Goal: Task Accomplishment & Management: Manage account settings

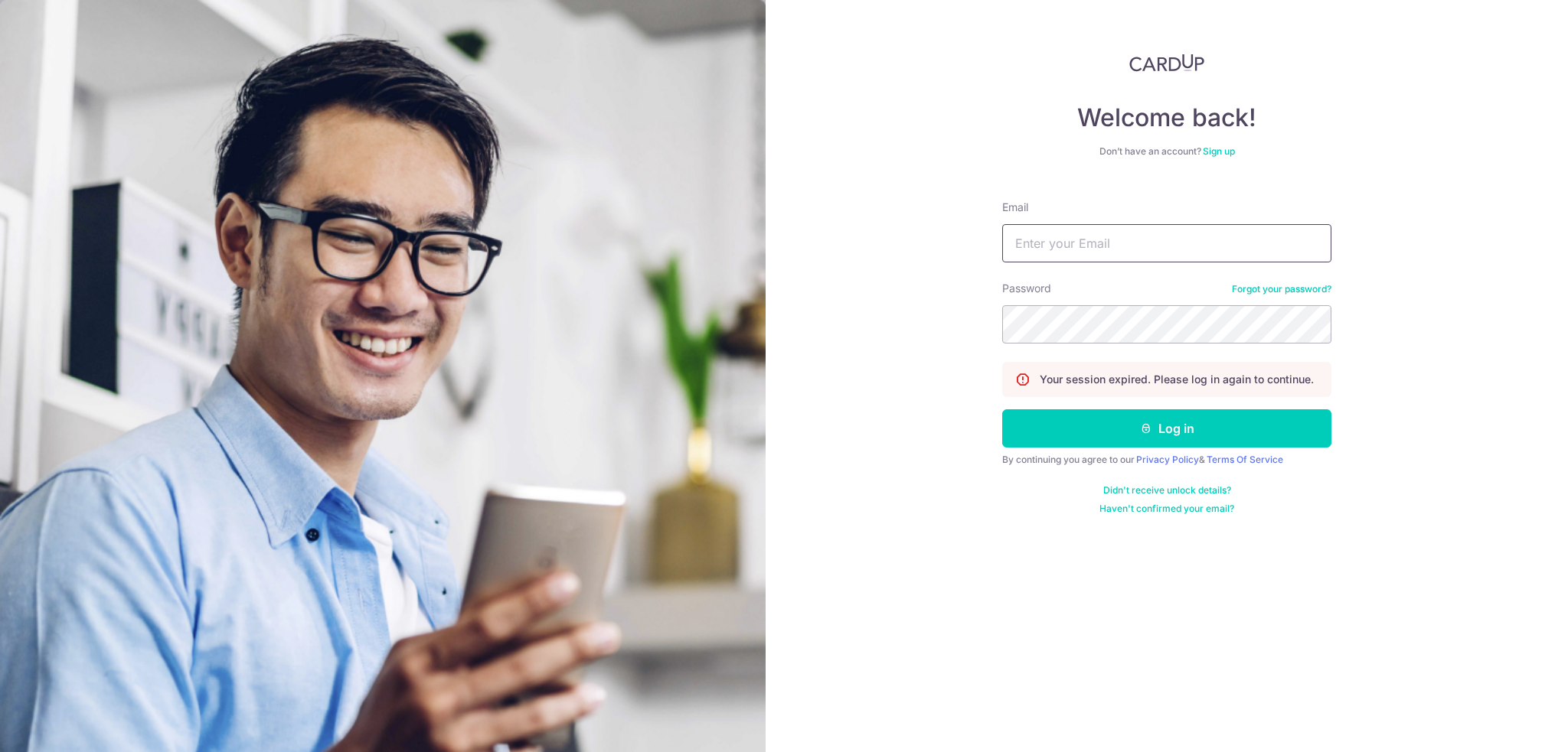
type input "[EMAIL_ADDRESS][DOMAIN_NAME]"
click at [1201, 422] on button "Log in" at bounding box center [1166, 428] width 329 height 39
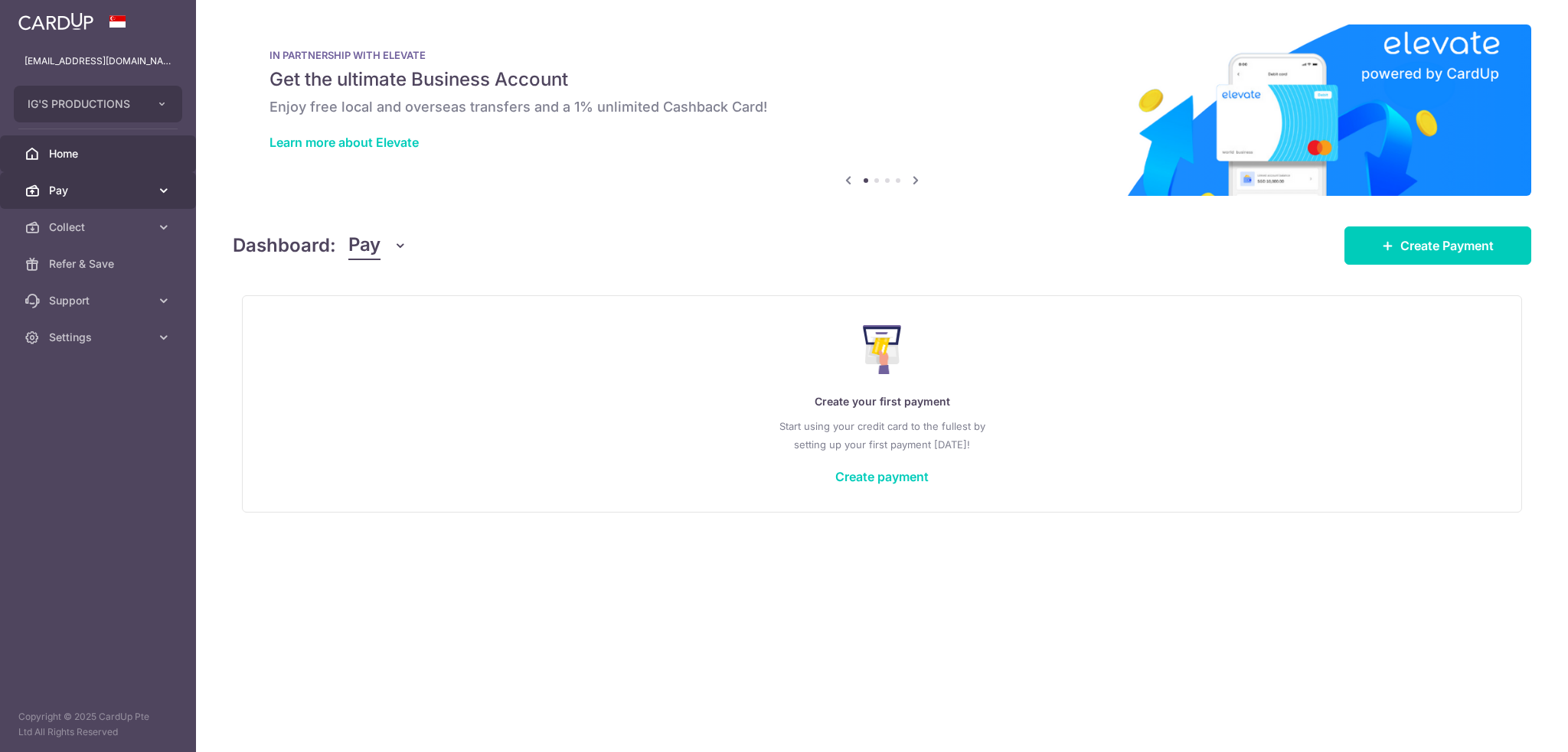
click at [117, 192] on span "Pay" at bounding box center [99, 190] width 101 height 15
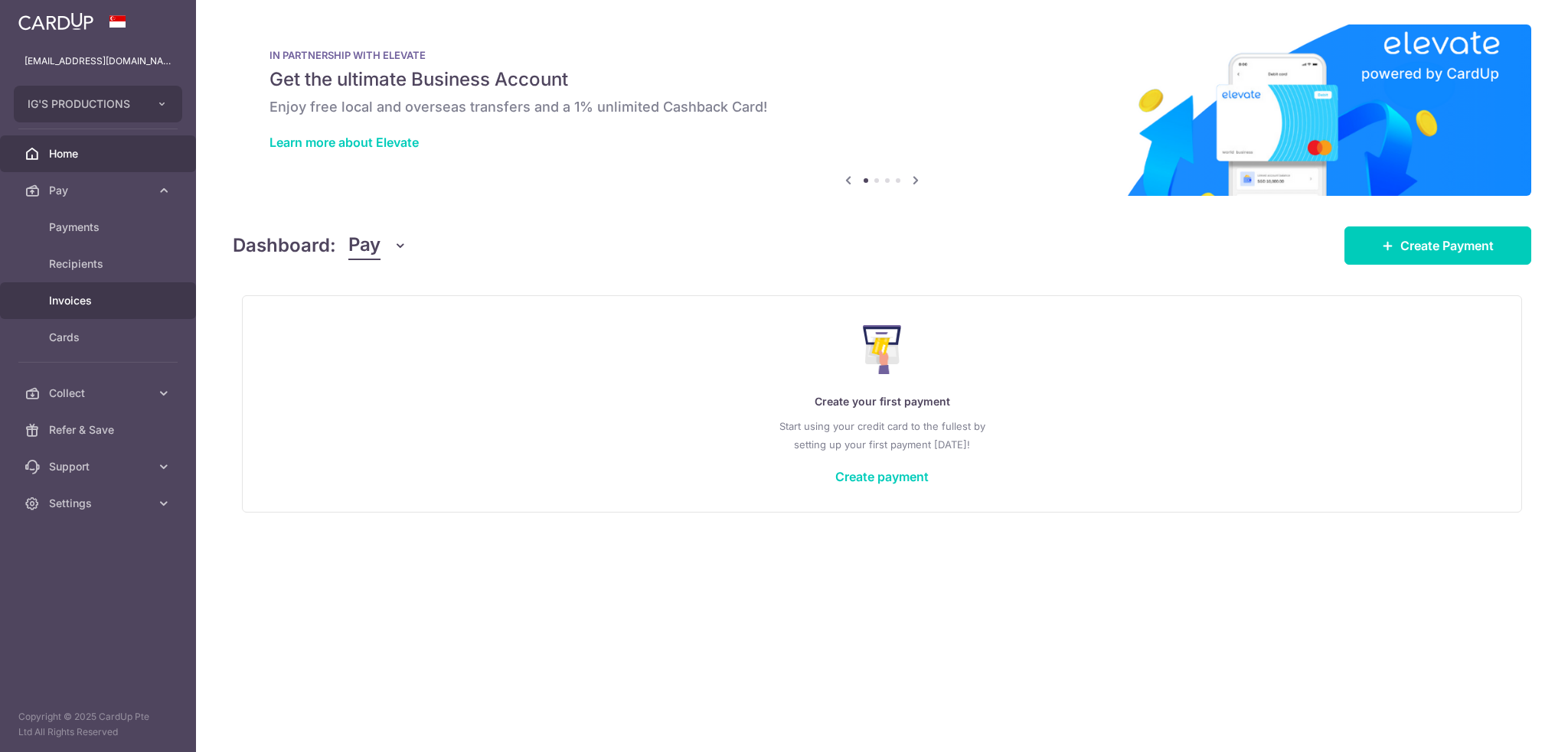
click at [80, 304] on span "Invoices" at bounding box center [99, 300] width 101 height 15
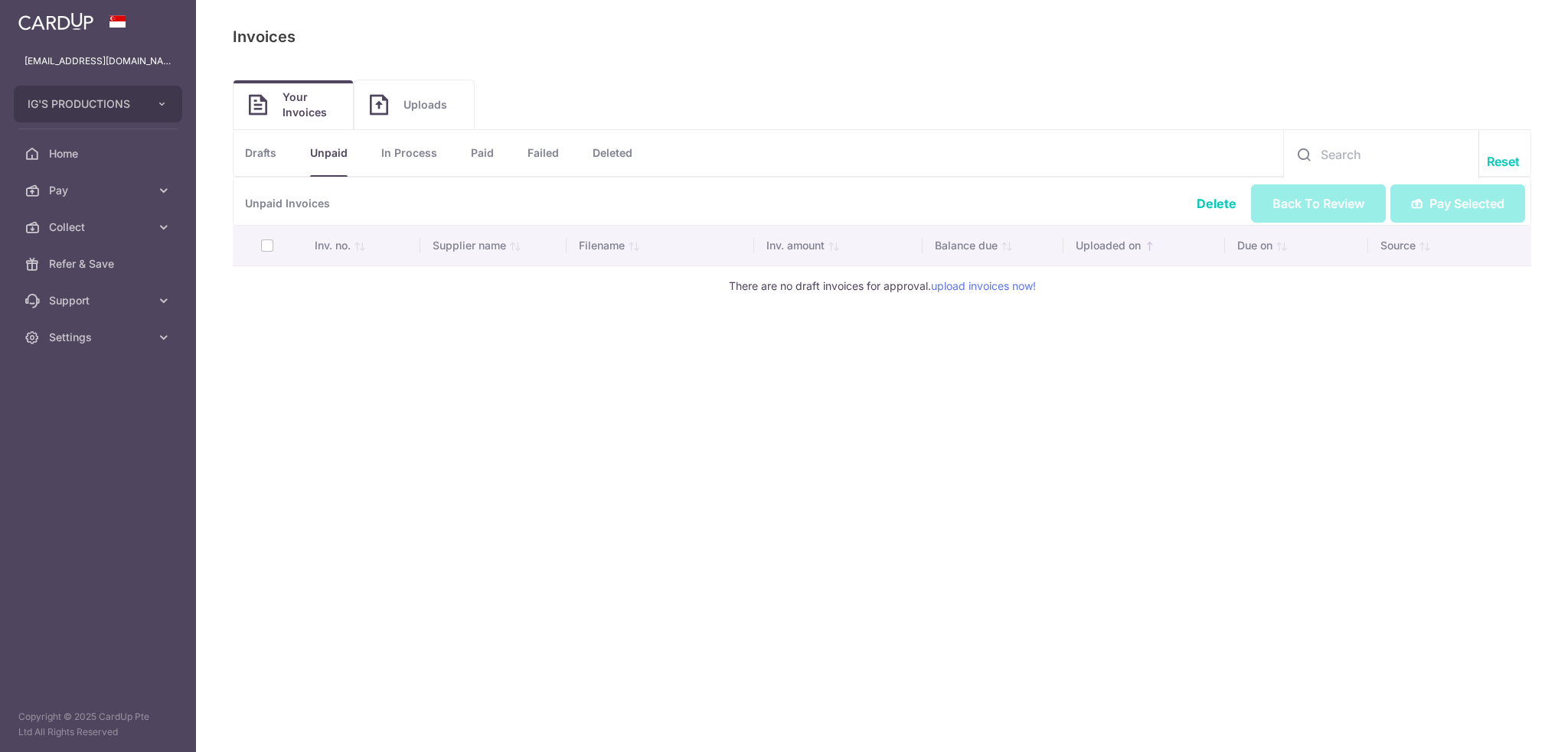
click at [267, 246] on th at bounding box center [267, 246] width 70 height 40
click at [267, 246] on th at bounding box center [267, 246] width 70 height 40
click at [270, 163] on link "Drafts" at bounding box center [260, 152] width 31 height 46
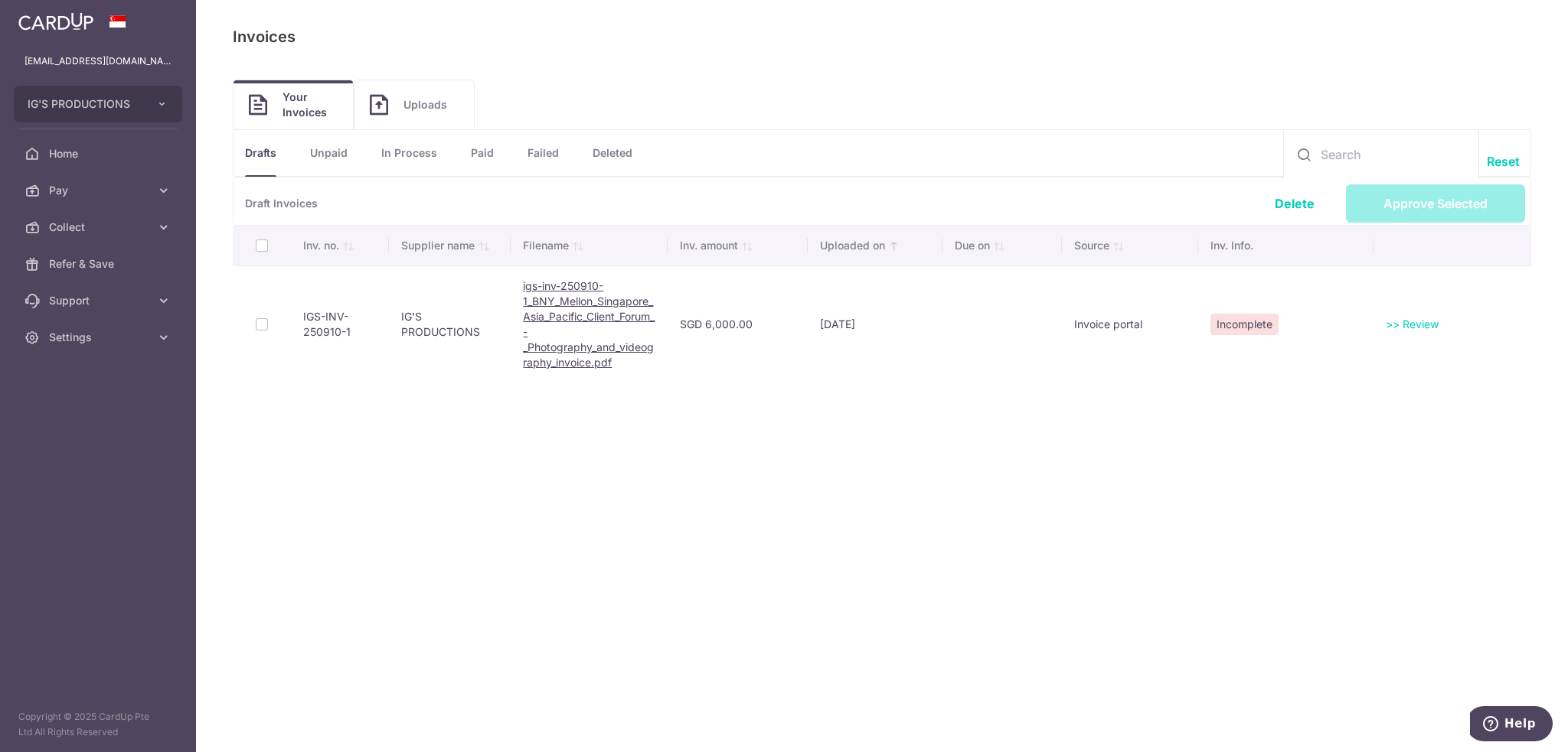
click at [264, 327] on td at bounding box center [262, 324] width 58 height 117
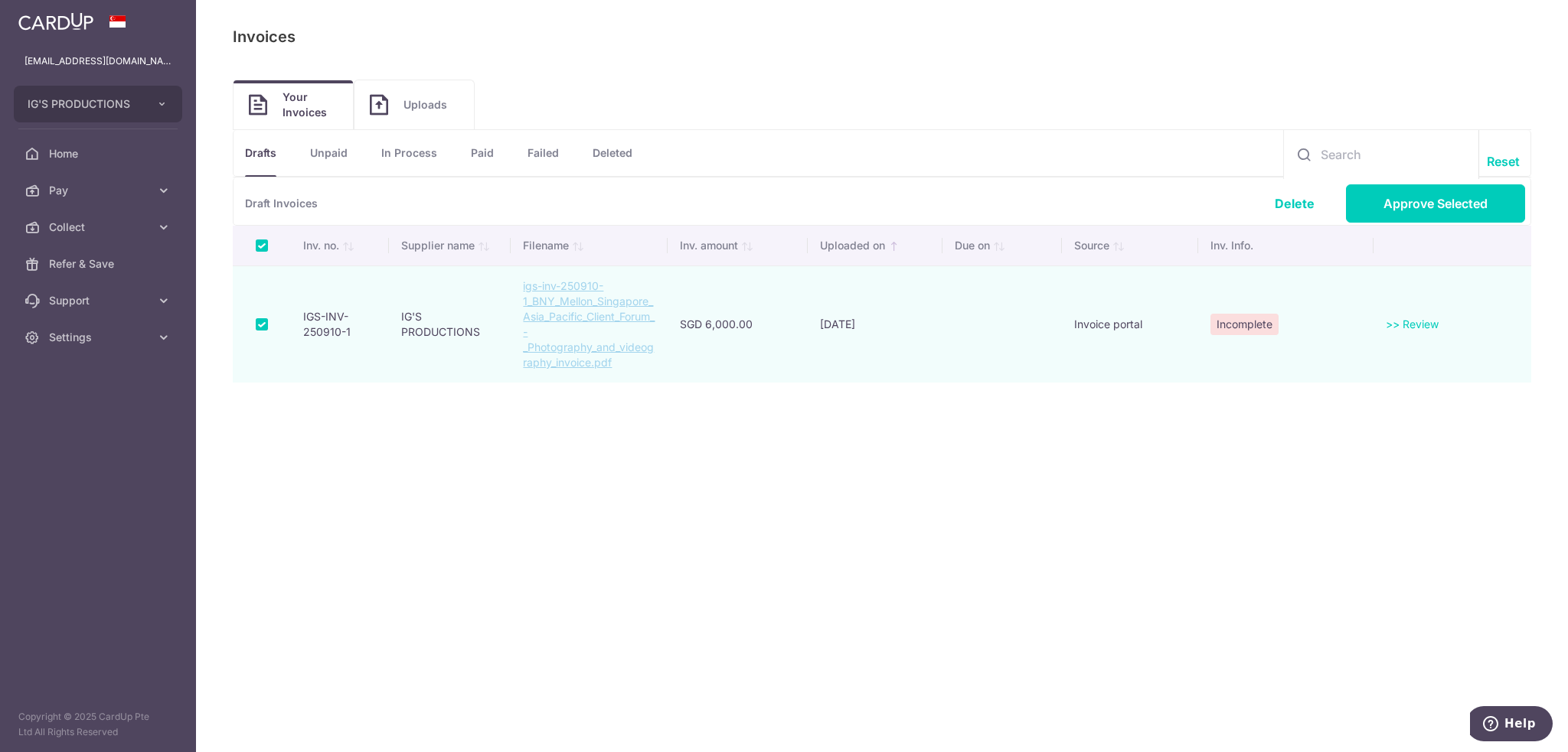
click at [1408, 321] on link ">> Review" at bounding box center [1412, 324] width 53 height 13
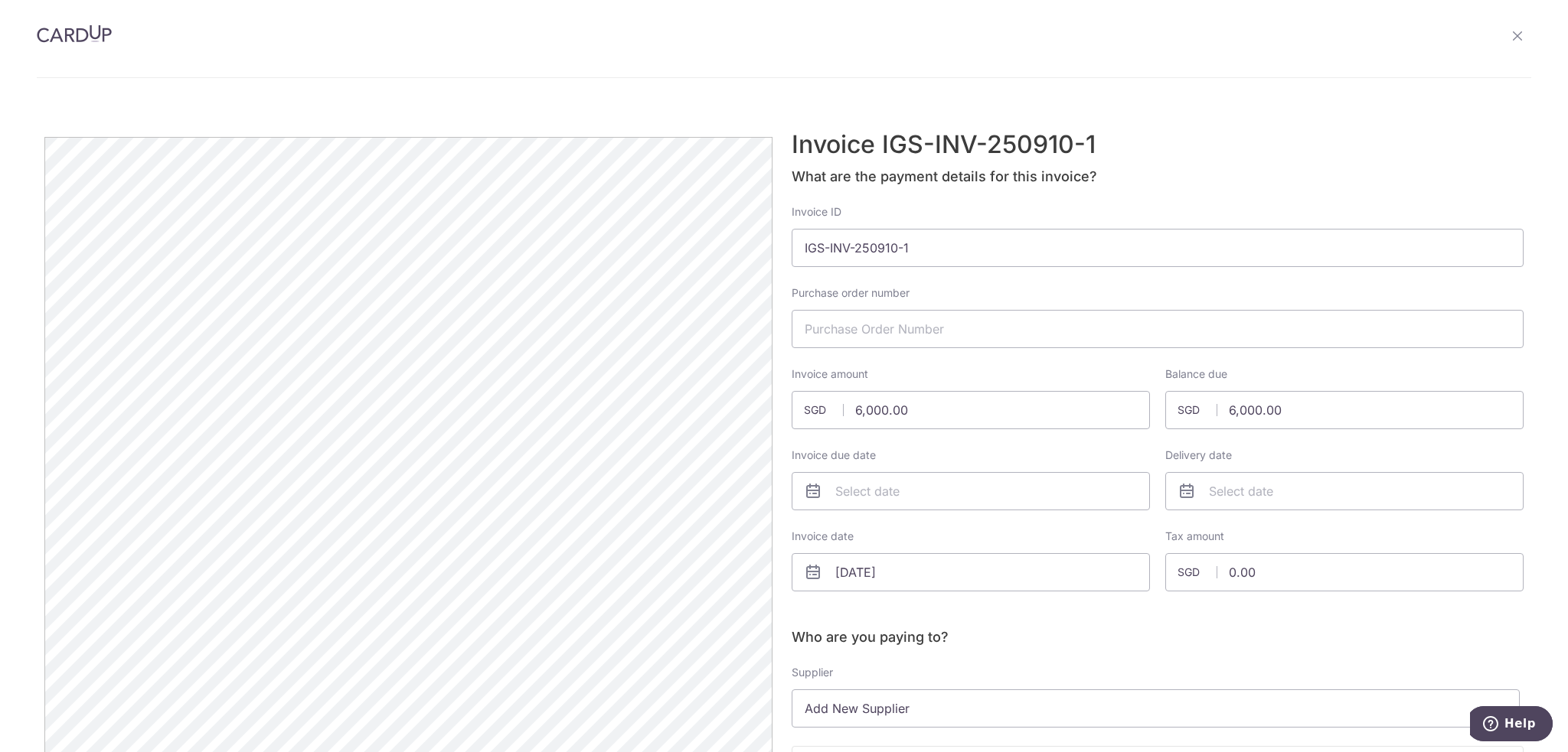
click at [807, 72] on div at bounding box center [784, 51] width 1494 height 54
click at [1511, 31] on icon at bounding box center [1516, 36] width 12 height 12
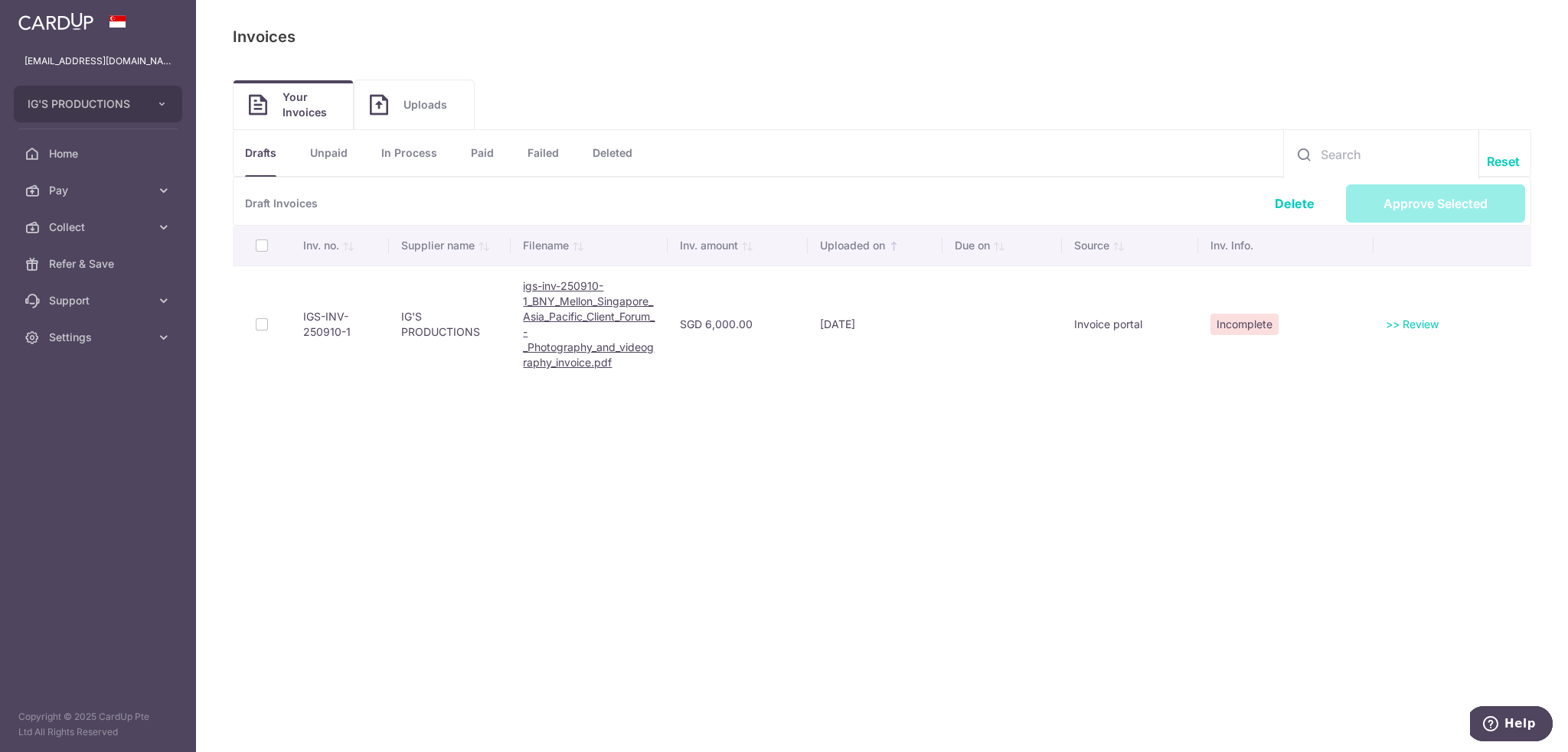
click at [435, 116] on link "Uploads" at bounding box center [413, 104] width 120 height 49
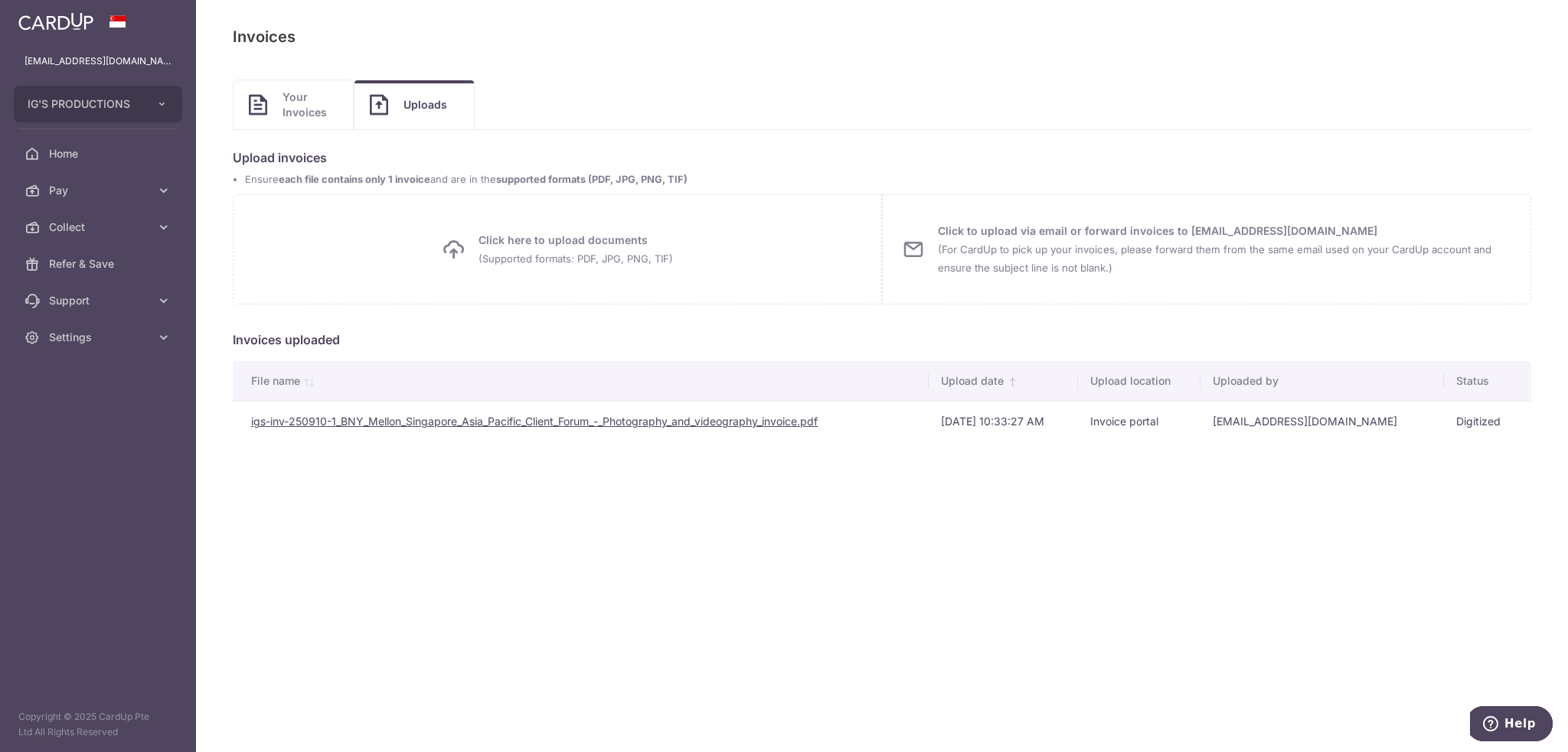
click at [347, 109] on link "Your Invoices" at bounding box center [293, 104] width 120 height 49
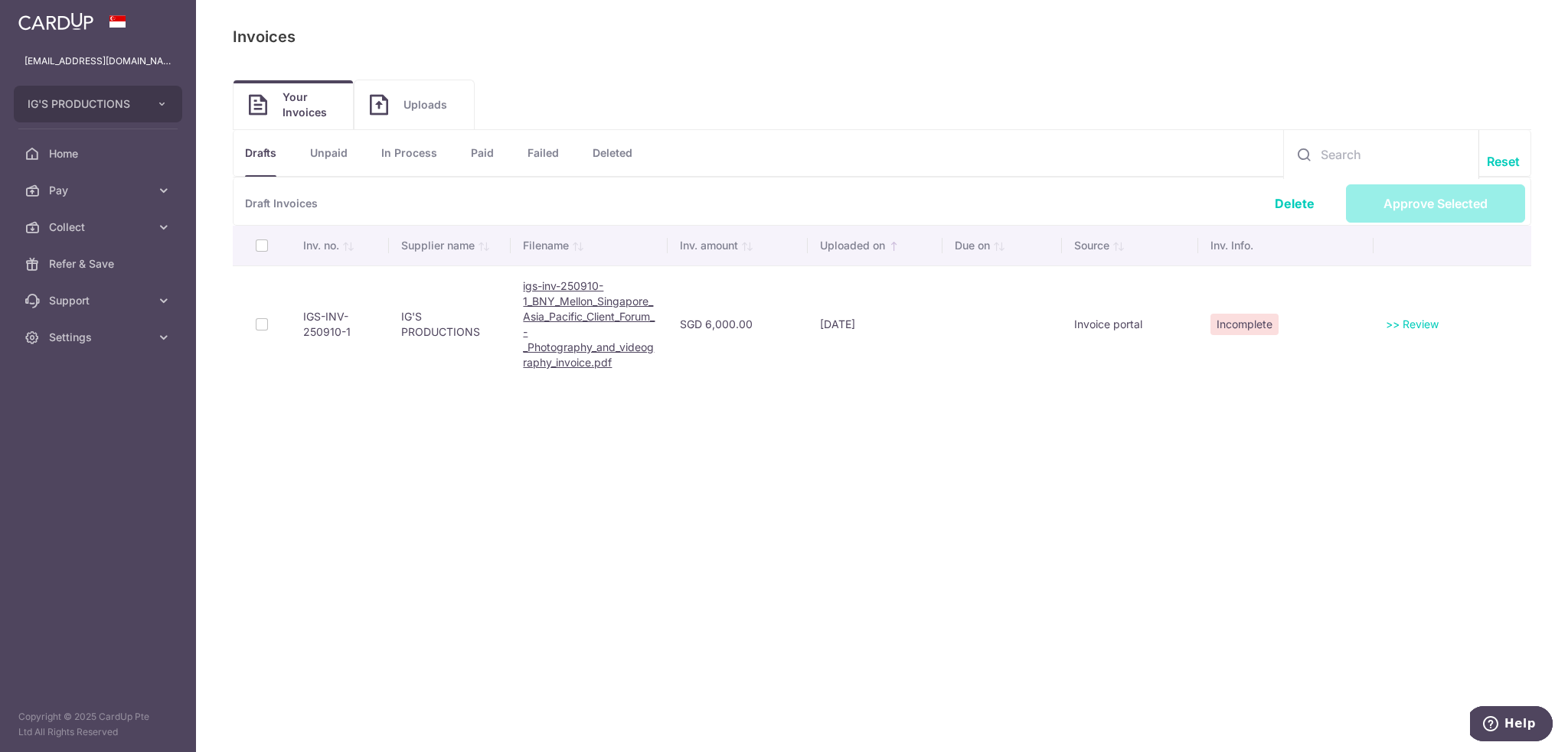
click at [605, 161] on link "Deleted" at bounding box center [612, 152] width 40 height 46
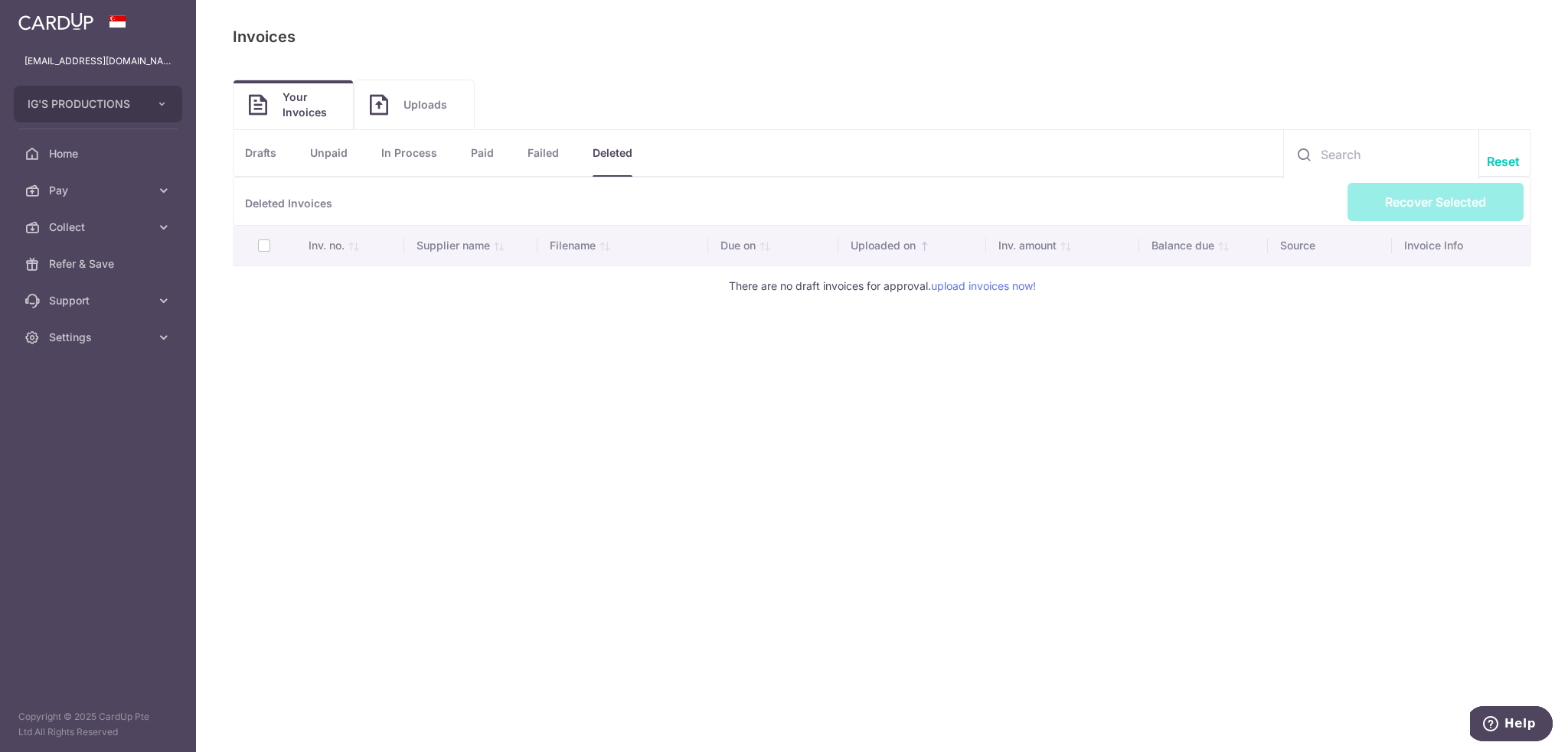
click at [242, 148] on li "Drafts" at bounding box center [255, 152] width 43 height 46
click at [255, 156] on link "Drafts" at bounding box center [260, 152] width 31 height 46
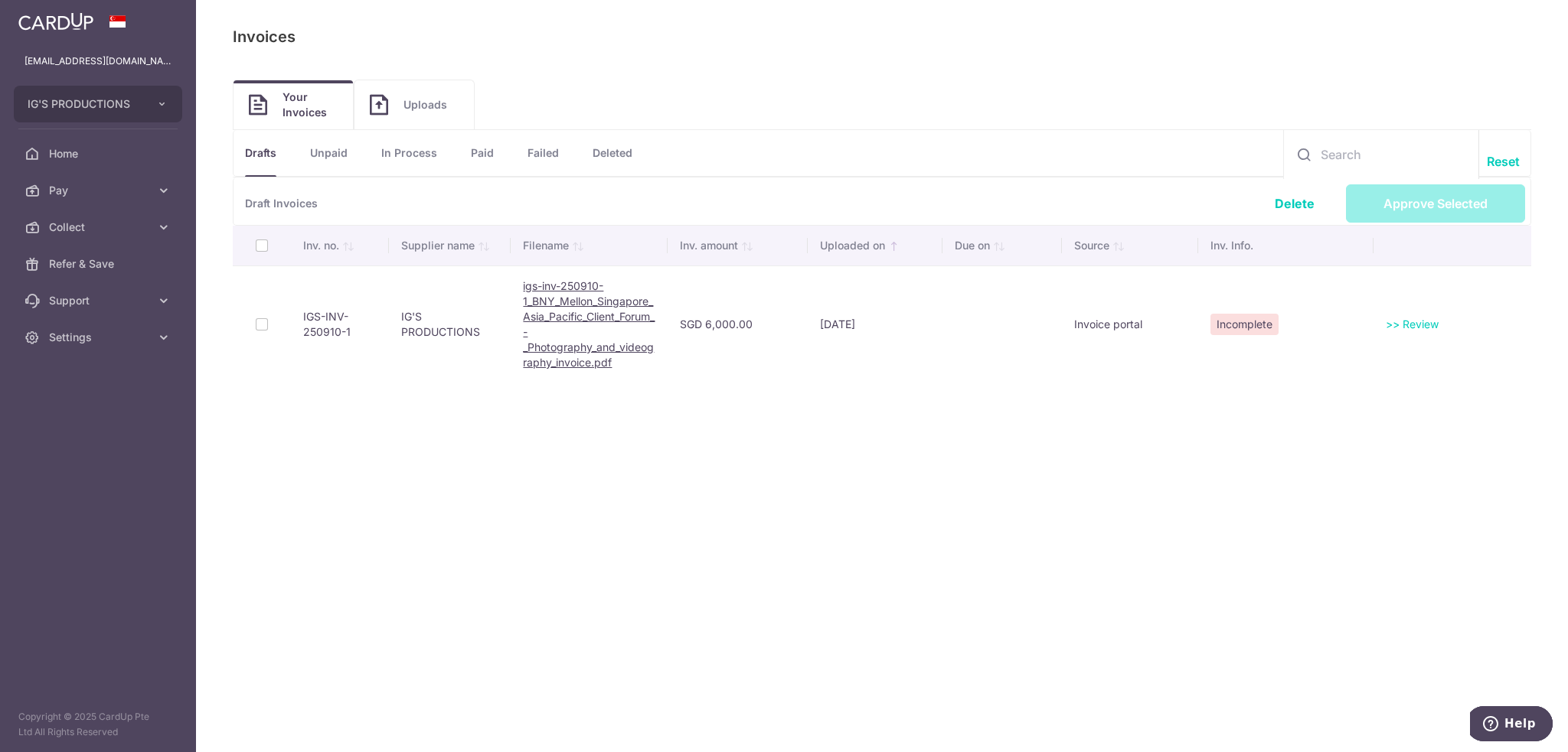
click at [258, 243] on th at bounding box center [262, 246] width 58 height 40
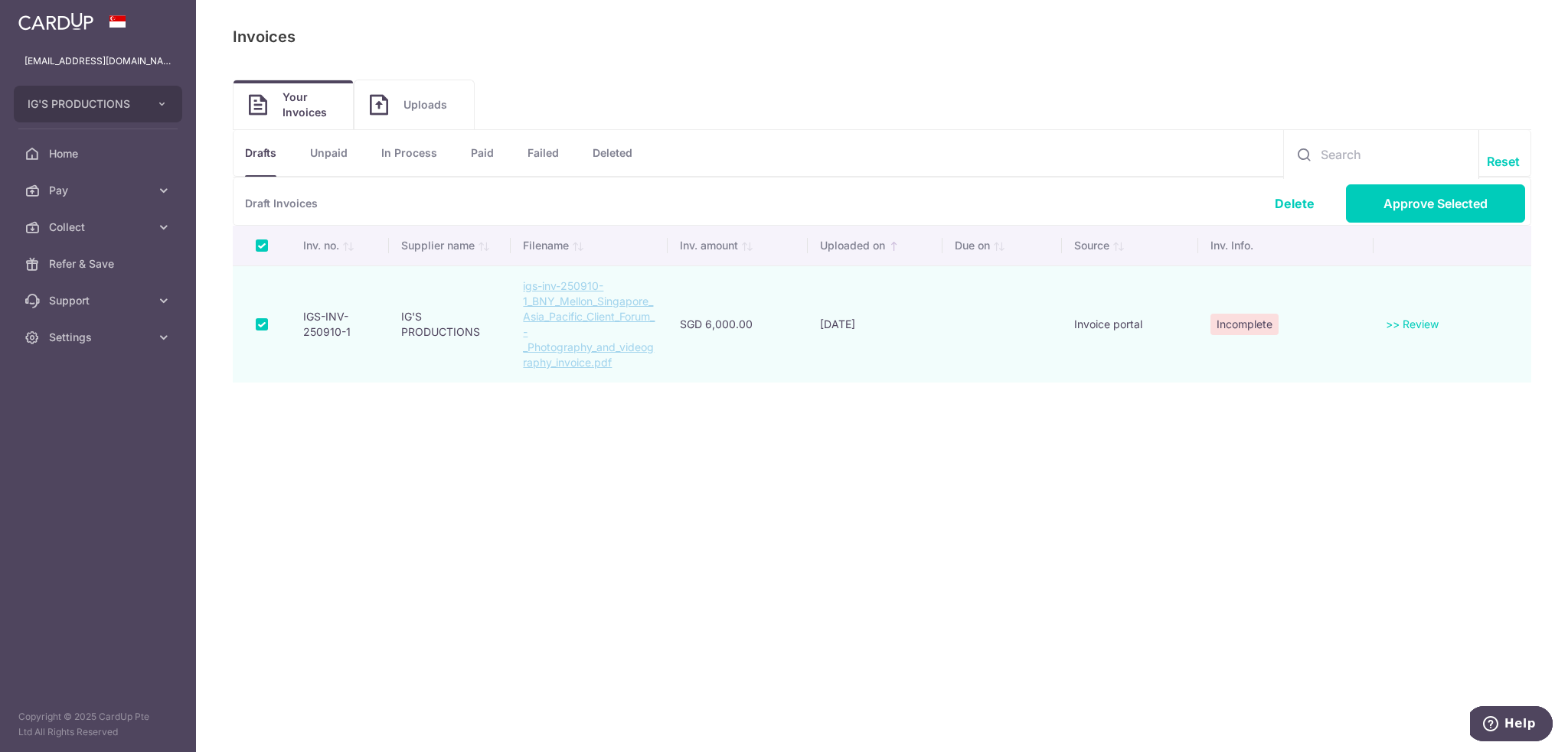
click at [1295, 192] on p "Draft Invoices" at bounding box center [881, 201] width 1298 height 48
click at [1291, 199] on link "Delete" at bounding box center [1294, 203] width 40 height 15
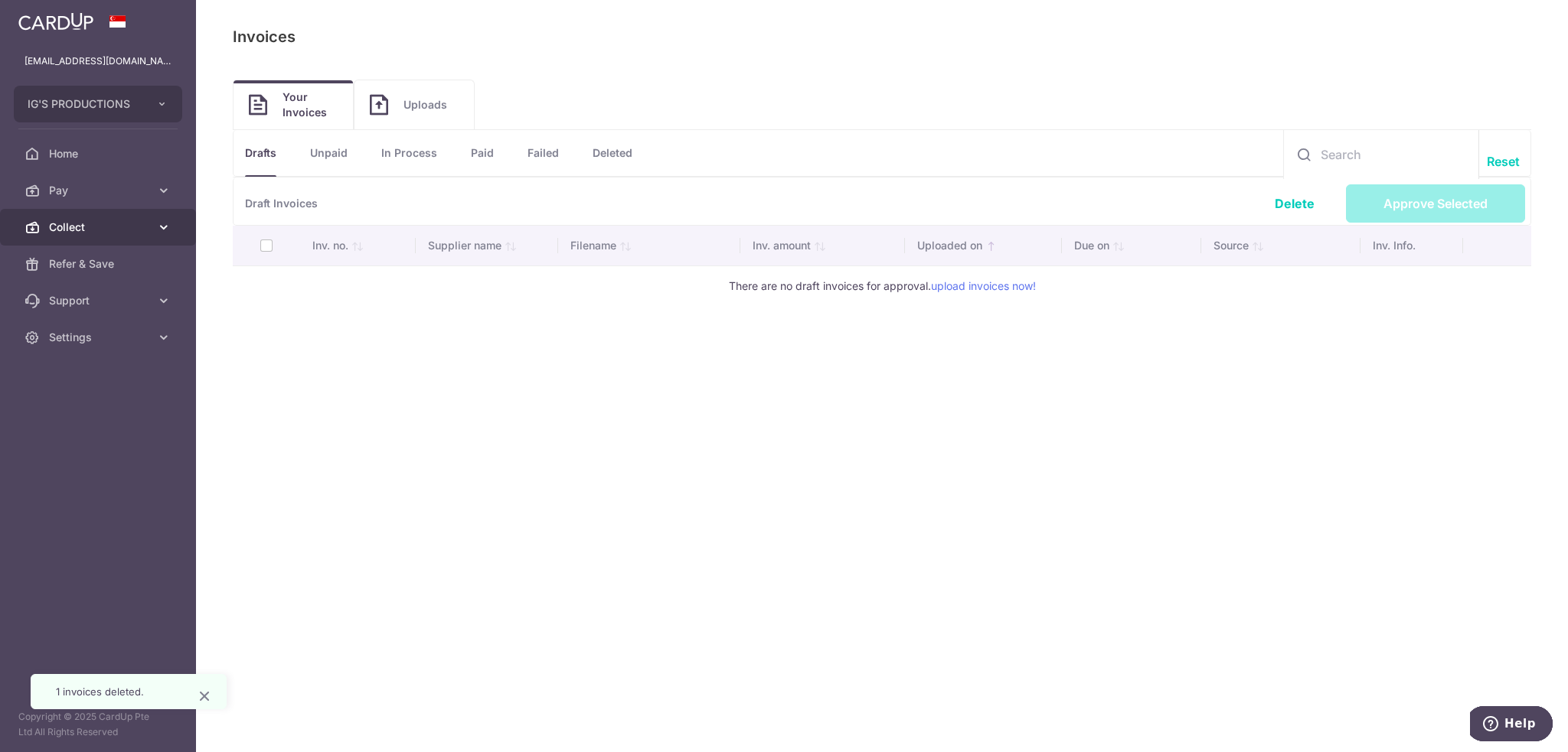
click at [98, 231] on span "Collect" at bounding box center [99, 227] width 101 height 15
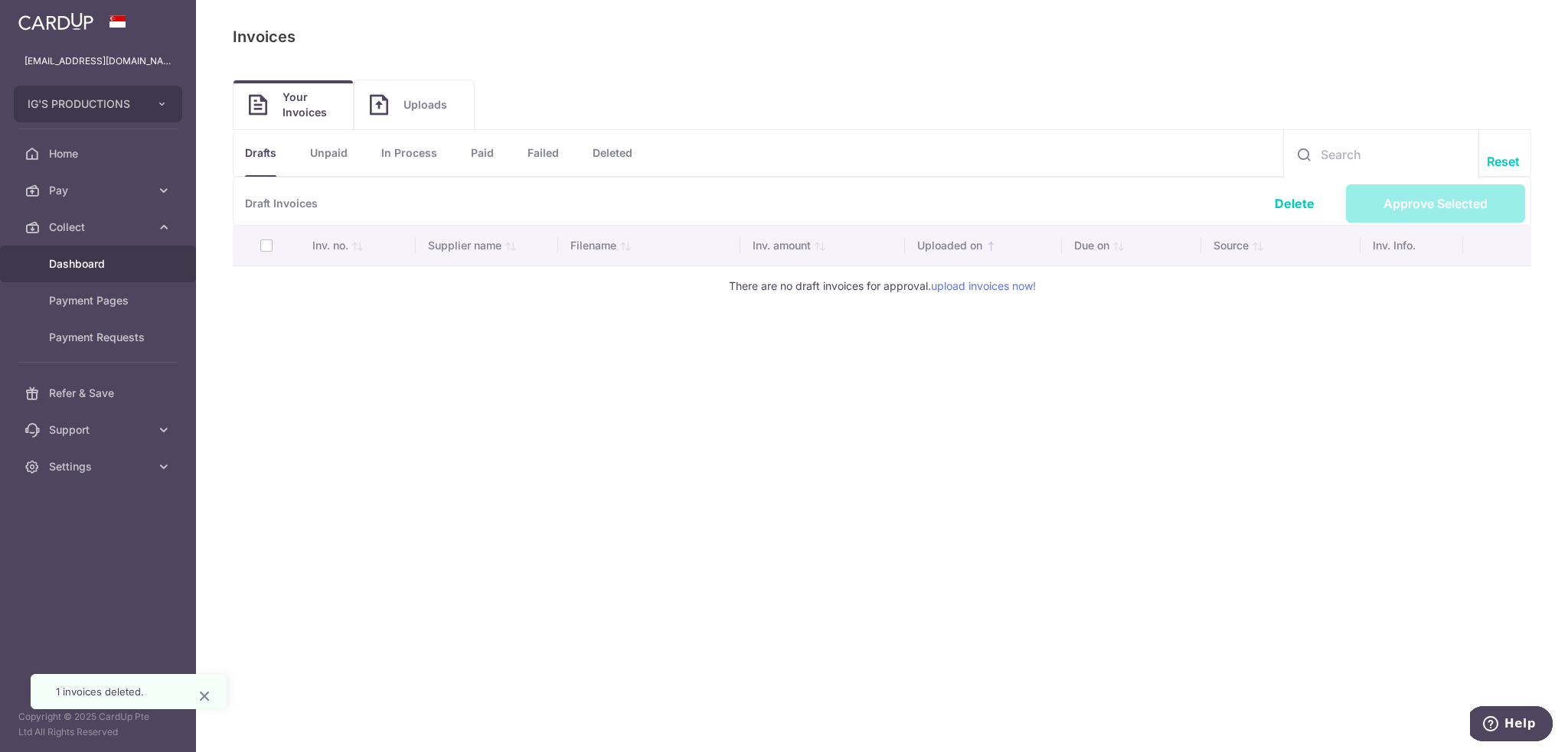
click at [91, 262] on span "Dashboard" at bounding box center [99, 264] width 101 height 15
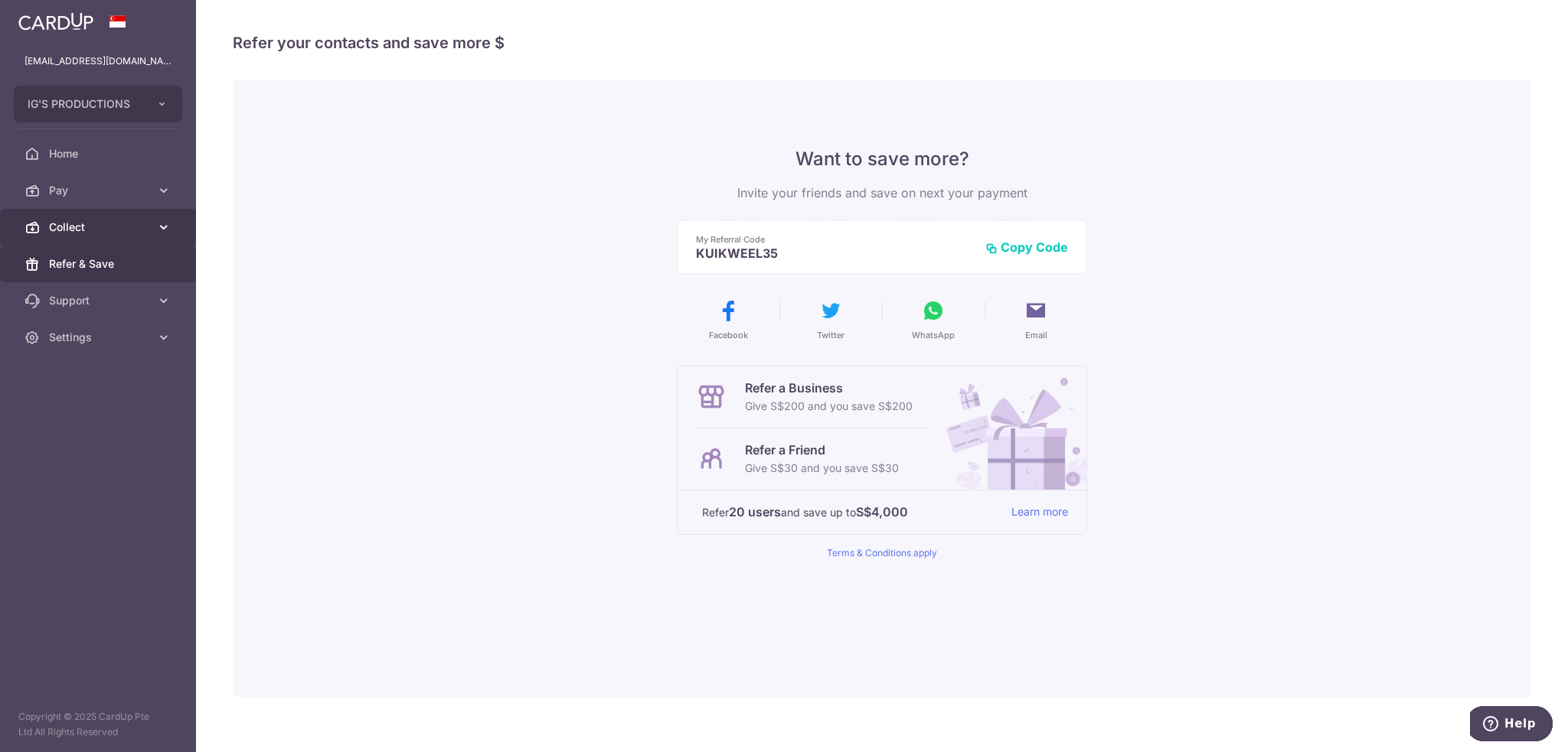
click at [93, 229] on span "Collect" at bounding box center [99, 227] width 101 height 15
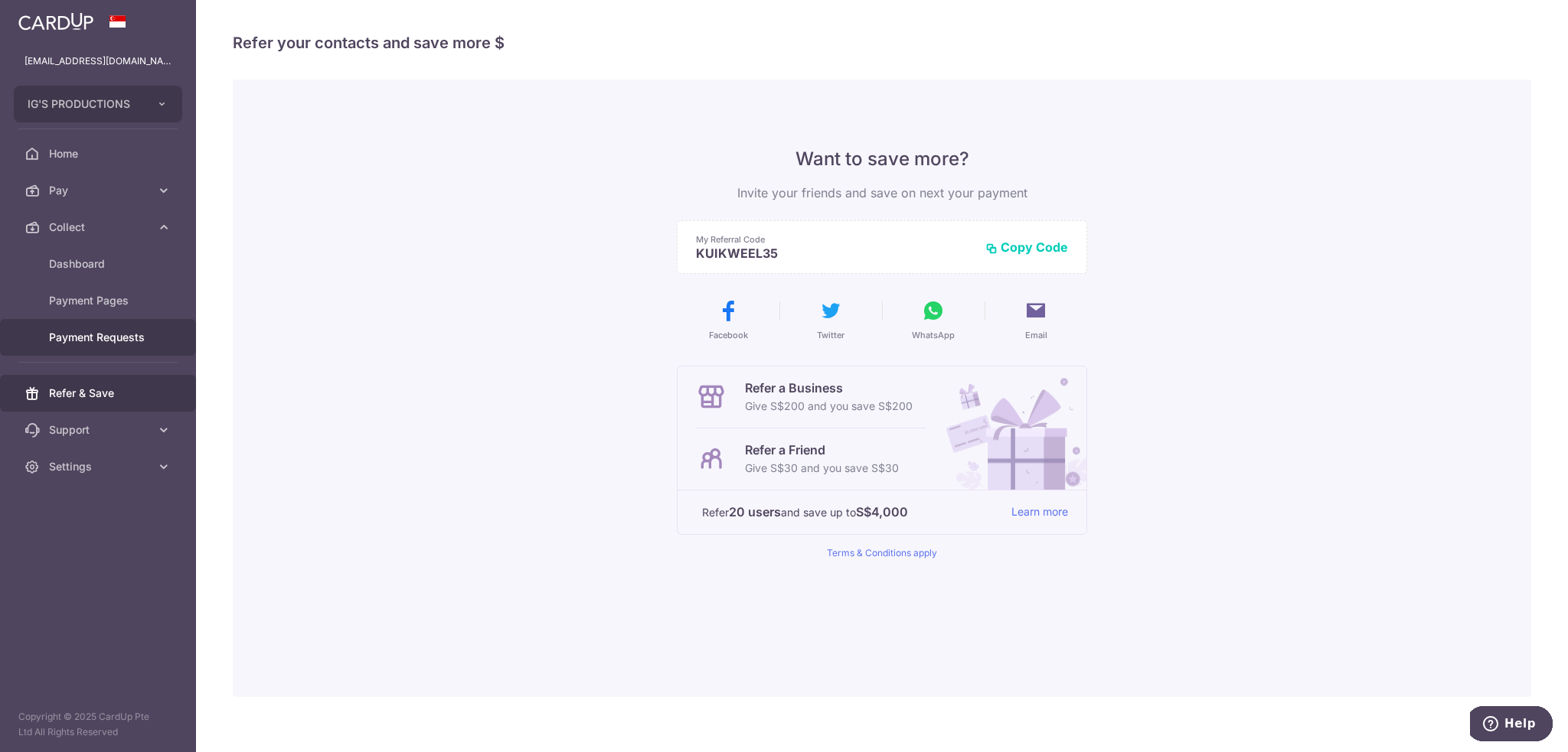
click at [80, 330] on span "Payment Requests" at bounding box center [99, 337] width 101 height 15
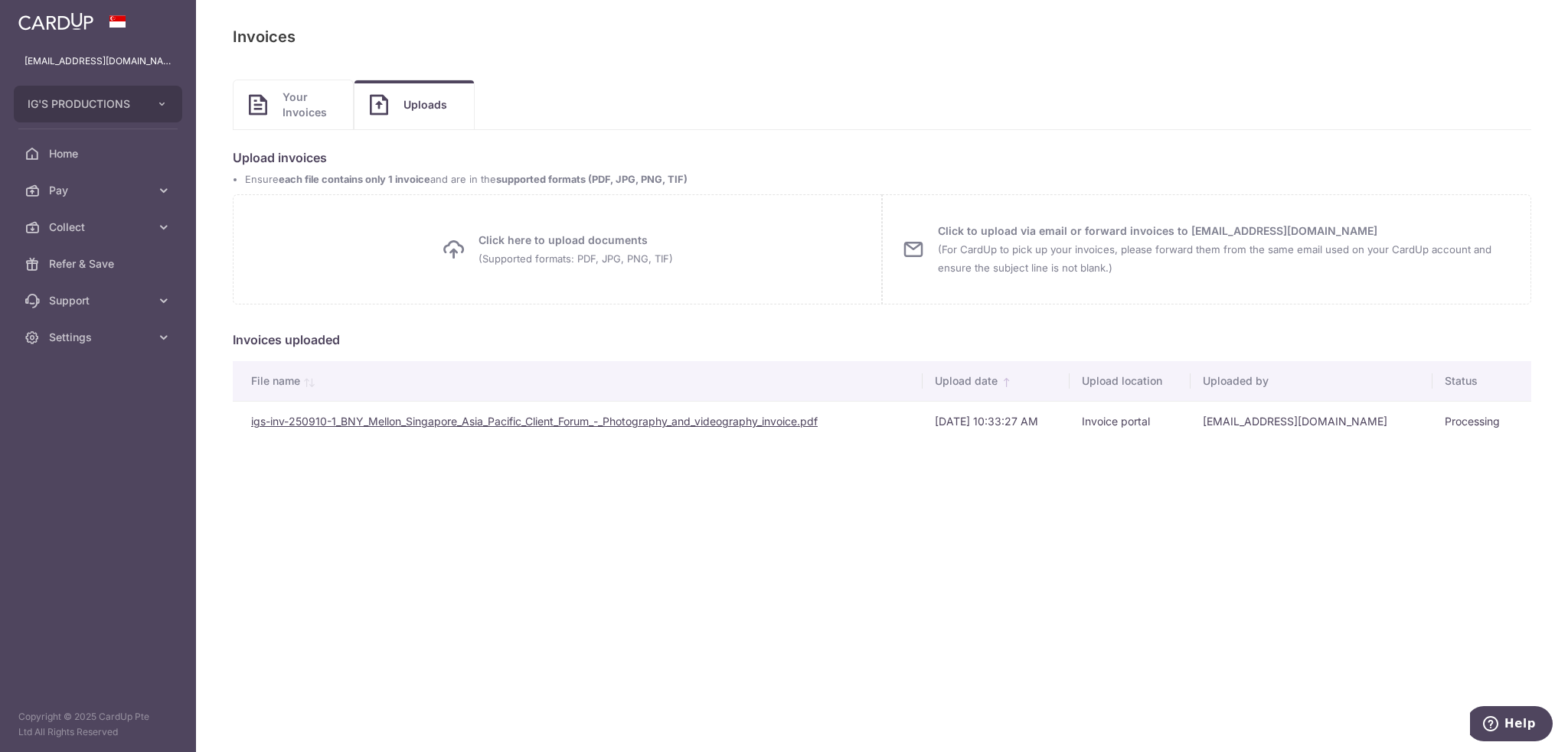
click at [278, 104] on link "Your Invoices" at bounding box center [293, 104] width 120 height 49
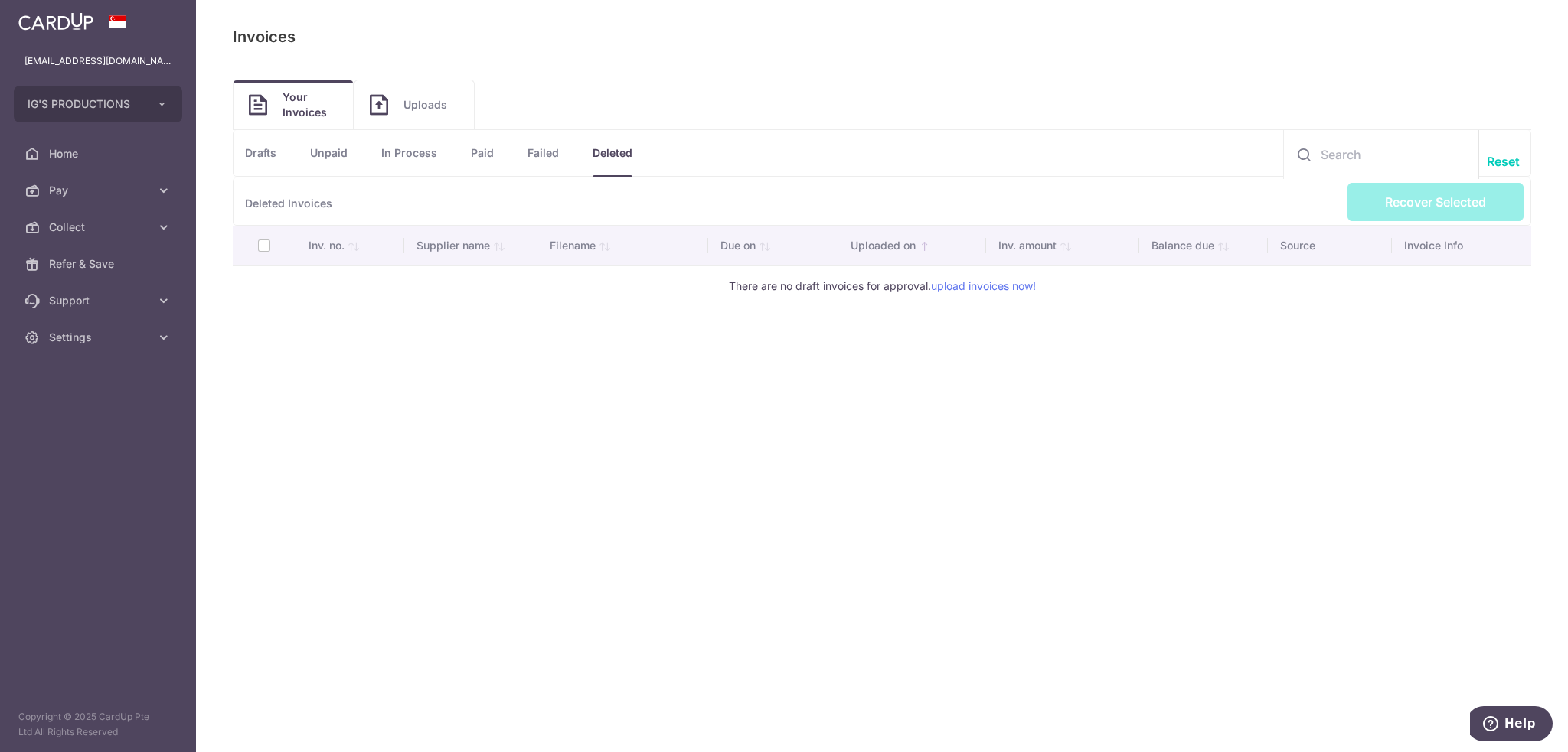
click at [423, 103] on span "Uploads" at bounding box center [430, 104] width 56 height 15
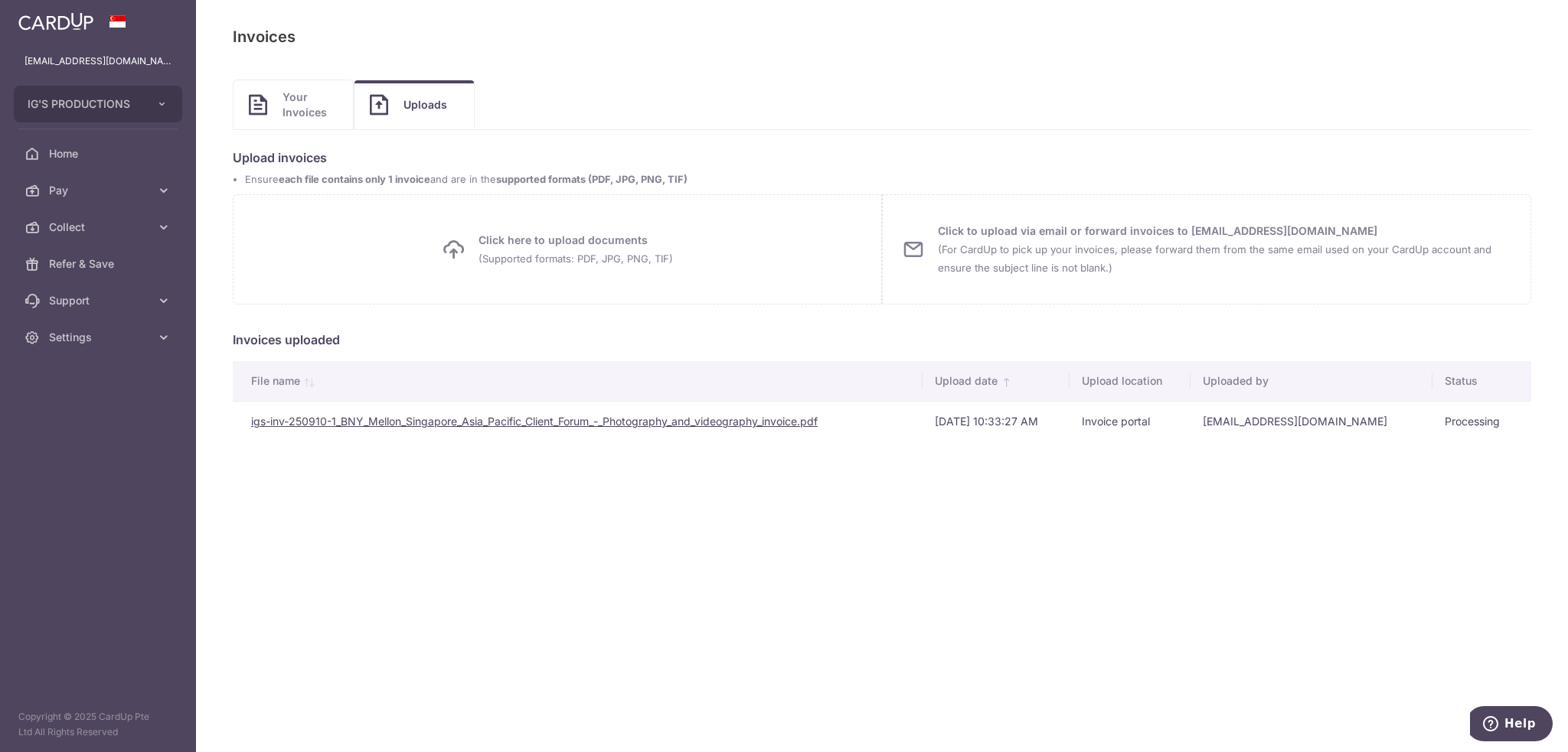
click at [301, 117] on span "Your Invoices" at bounding box center [310, 104] width 56 height 31
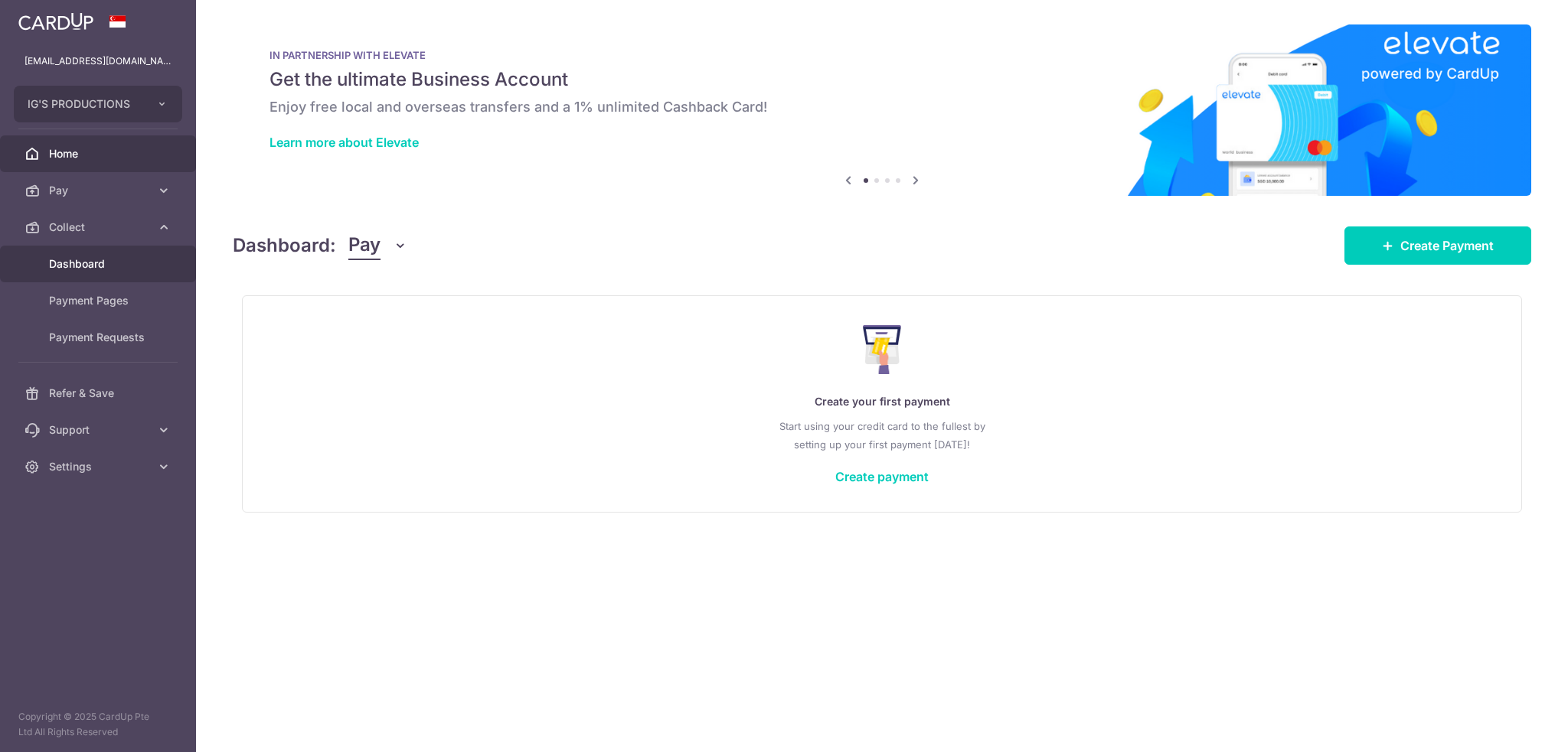
click at [129, 256] on span "Dashboard" at bounding box center [99, 264] width 101 height 15
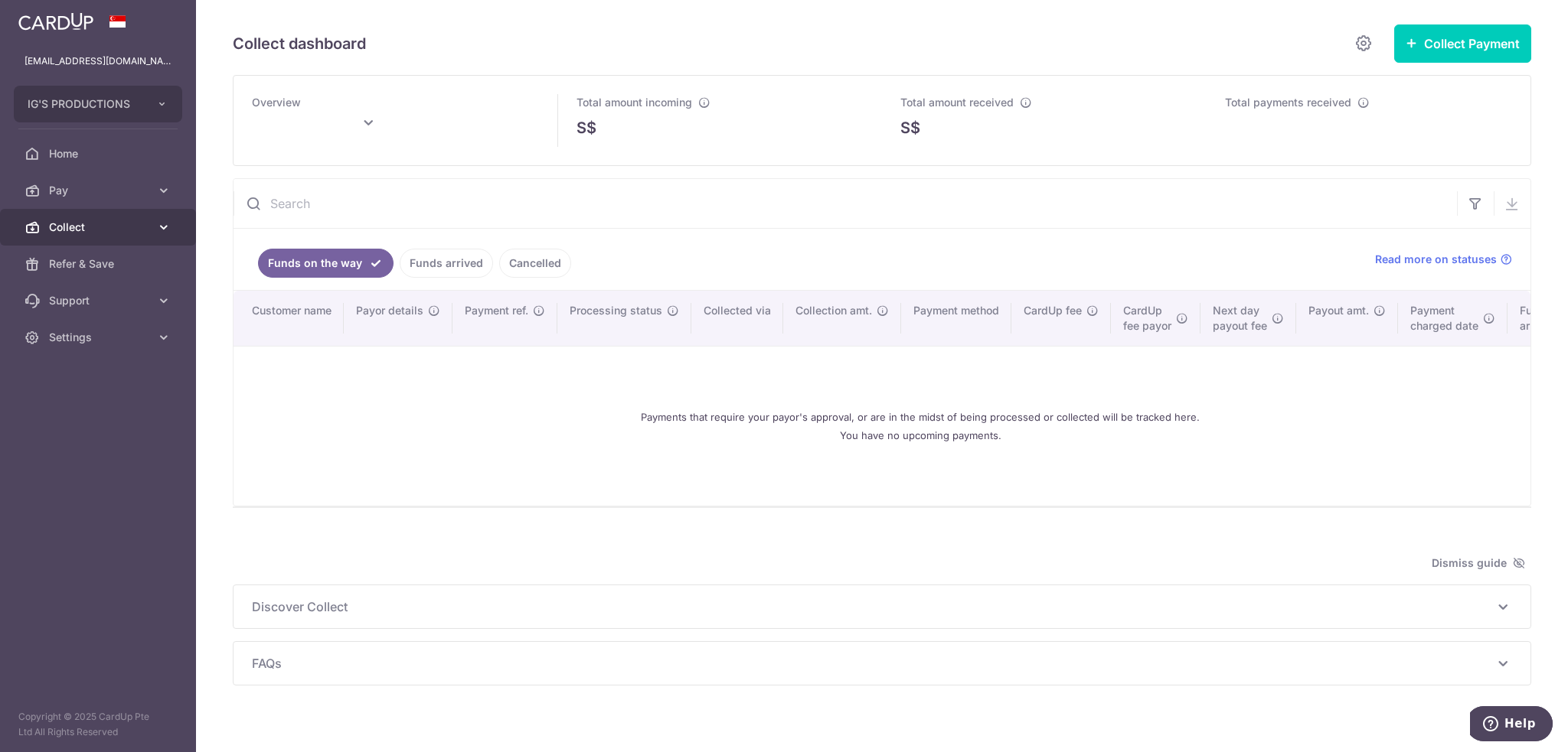
click at [169, 230] on icon at bounding box center [164, 227] width 15 height 15
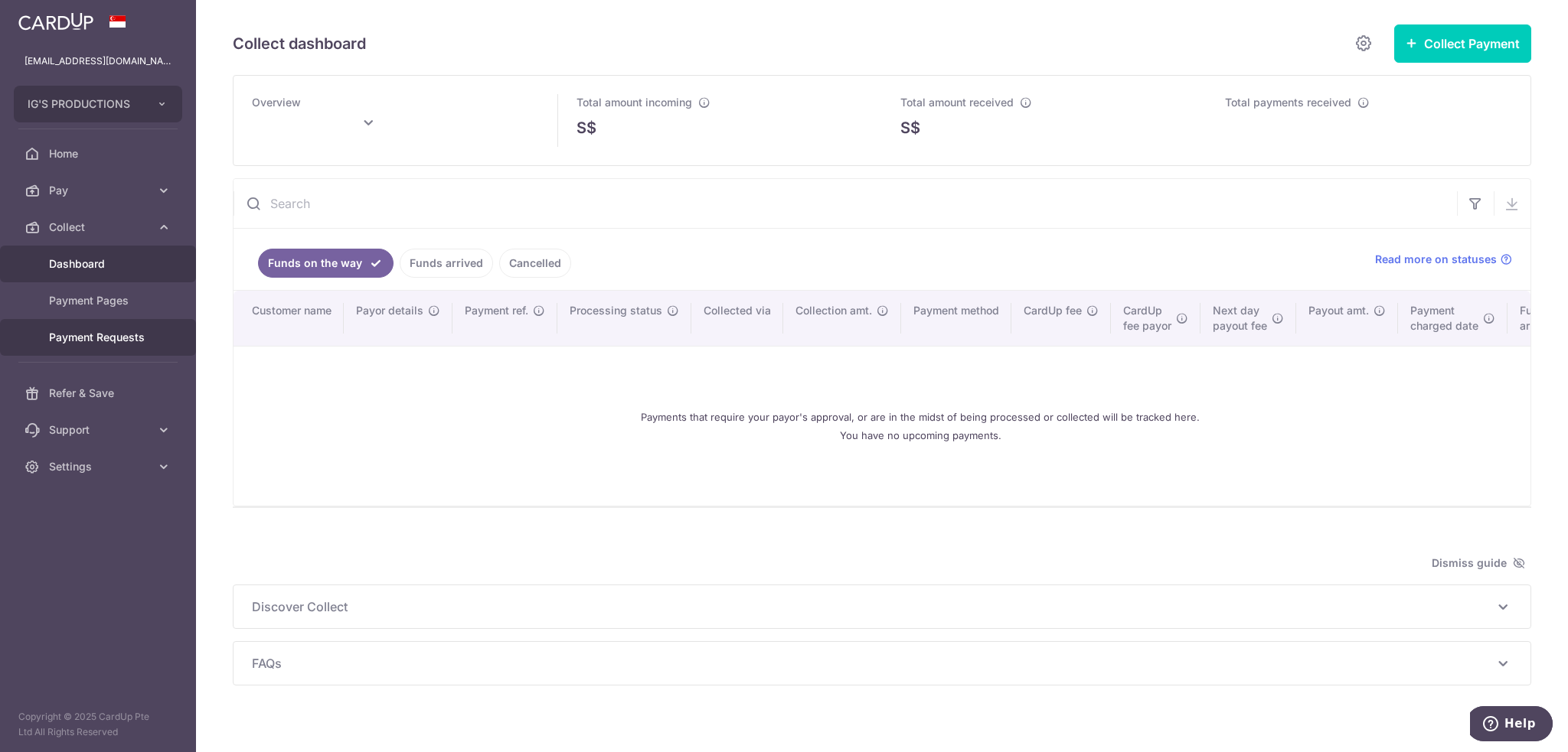
click at [112, 337] on span "Payment Requests" at bounding box center [99, 337] width 101 height 15
